Goal: Check status

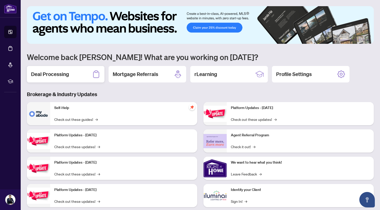
click at [57, 75] on h2 "Deal Processing" at bounding box center [50, 74] width 38 height 7
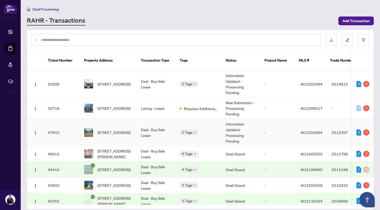
click at [233, 128] on td "Information Updated - Processing Pending" at bounding box center [240, 132] width 39 height 27
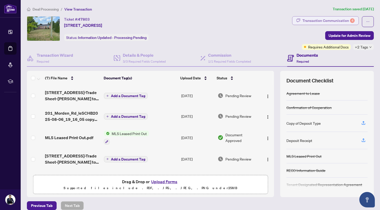
click at [324, 20] on div "Transaction Communication 4" at bounding box center [328, 21] width 52 height 8
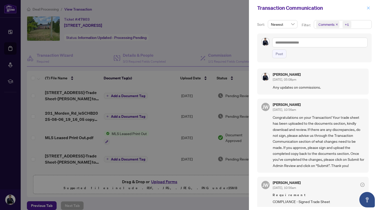
click at [369, 9] on icon "close" at bounding box center [368, 7] width 3 height 3
